Goal: Navigation & Orientation: Find specific page/section

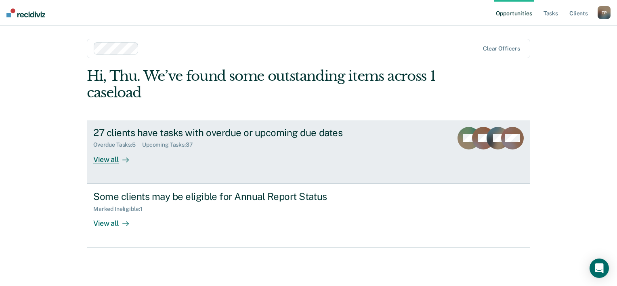
click at [109, 160] on div "View all" at bounding box center [115, 156] width 45 height 16
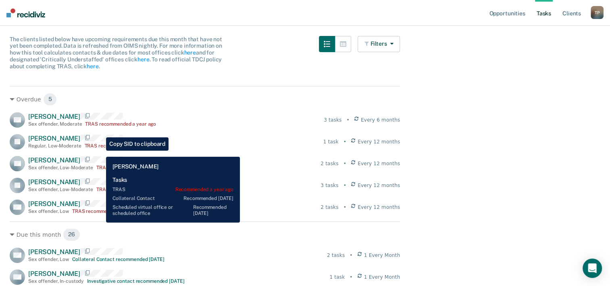
scroll to position [81, 0]
